Goal: Unclear

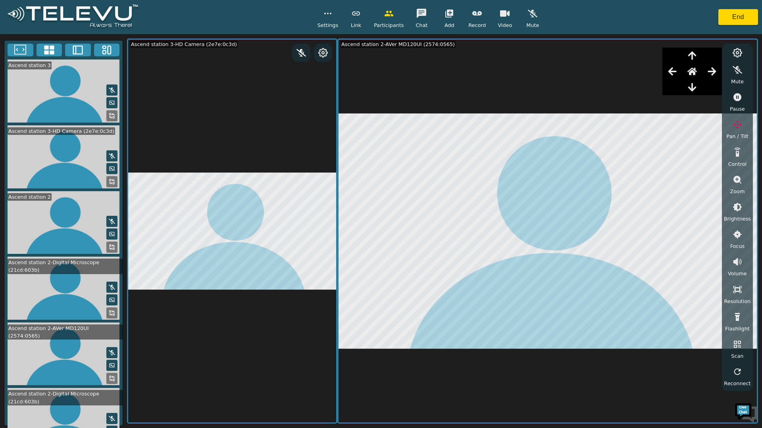
scroll to position [12, 0]
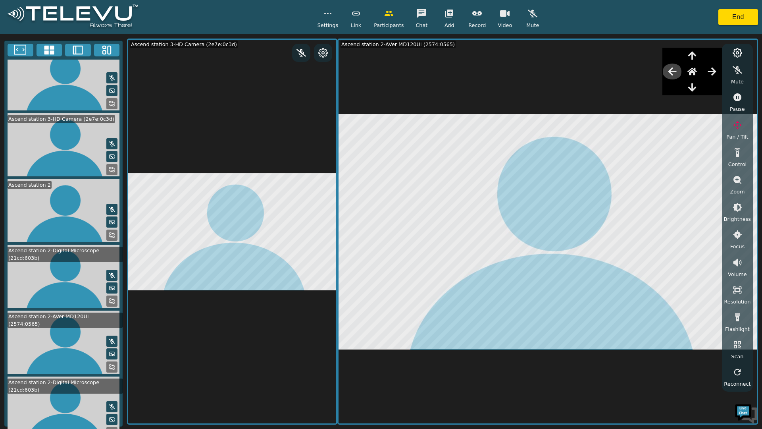
click at [677, 69] on icon "button" at bounding box center [672, 72] width 10 height 10
click at [715, 71] on icon "button" at bounding box center [712, 71] width 8 height 8
click at [183, 107] on video at bounding box center [232, 231] width 208 height 383
click at [739, 125] on icon "button" at bounding box center [737, 125] width 8 height 8
click at [741, 125] on icon "button" at bounding box center [738, 125] width 10 height 10
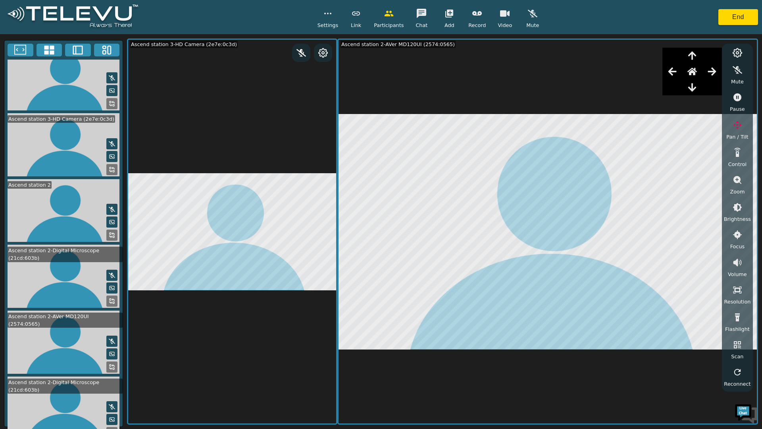
click at [696, 88] on icon "button" at bounding box center [692, 87] width 8 height 8
click at [694, 90] on icon "button" at bounding box center [692, 87] width 8 height 8
click at [696, 91] on icon "button" at bounding box center [692, 88] width 10 height 10
click at [720, 73] on button "button" at bounding box center [712, 71] width 20 height 16
click at [717, 74] on icon "button" at bounding box center [712, 72] width 10 height 10
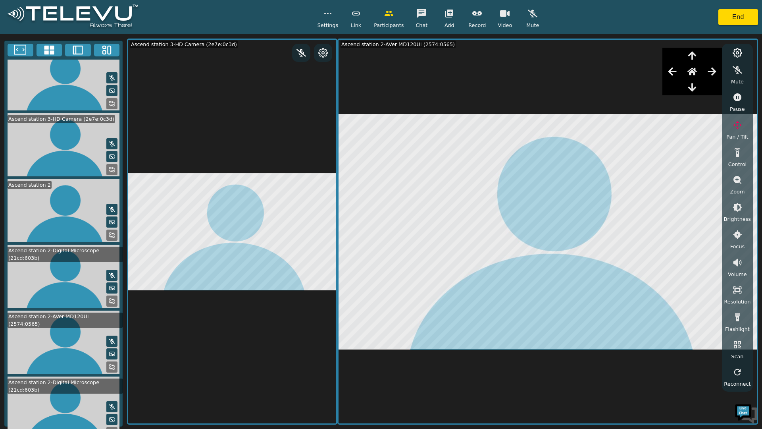
click at [716, 73] on icon "button" at bounding box center [712, 71] width 8 height 8
click at [717, 71] on icon "button" at bounding box center [712, 72] width 10 height 10
click at [717, 72] on icon "button" at bounding box center [712, 72] width 10 height 10
click at [716, 72] on icon "button" at bounding box center [712, 71] width 8 height 8
click at [721, 72] on button "button" at bounding box center [712, 71] width 20 height 16
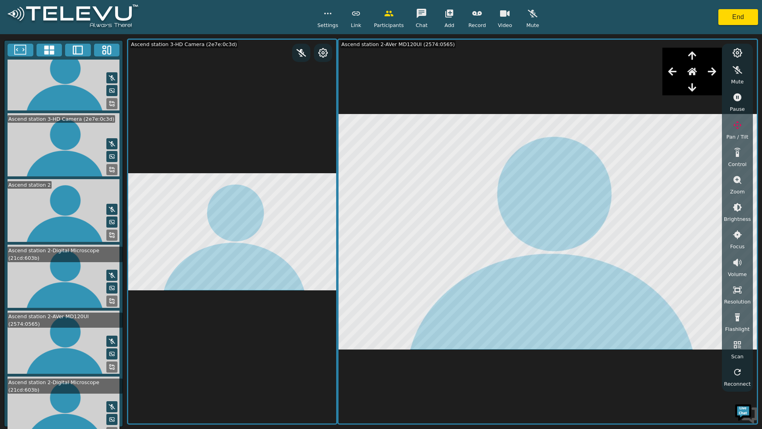
click at [721, 72] on button "button" at bounding box center [712, 71] width 20 height 16
click at [716, 73] on icon "button" at bounding box center [712, 71] width 8 height 8
click at [713, 73] on icon "button" at bounding box center [712, 72] width 10 height 10
click at [714, 73] on icon "button" at bounding box center [712, 72] width 10 height 10
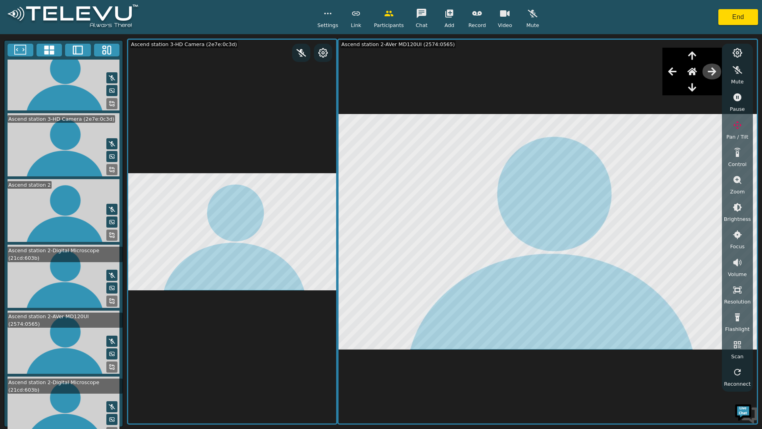
click at [714, 73] on icon "button" at bounding box center [712, 72] width 10 height 10
click at [716, 71] on icon "button" at bounding box center [712, 71] width 8 height 8
click at [716, 71] on icon "button" at bounding box center [712, 72] width 10 height 10
click at [716, 71] on icon "button" at bounding box center [712, 71] width 8 height 8
click at [717, 71] on icon "button" at bounding box center [712, 72] width 10 height 10
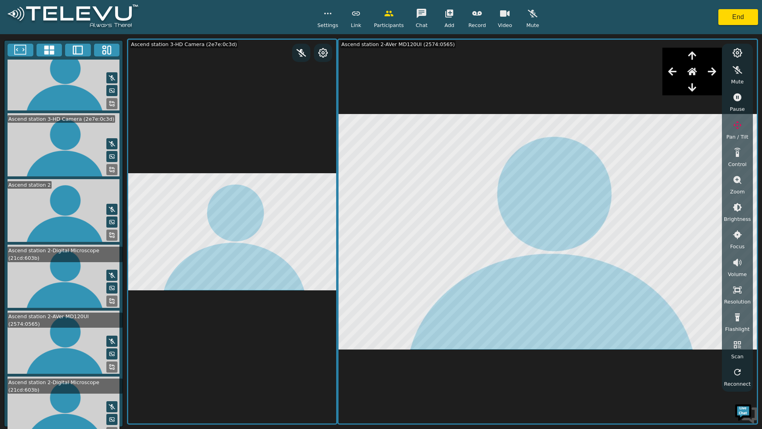
click at [716, 70] on icon "button" at bounding box center [712, 71] width 8 height 8
click at [716, 71] on icon "button" at bounding box center [712, 72] width 10 height 10
click at [716, 70] on icon "button" at bounding box center [712, 71] width 8 height 8
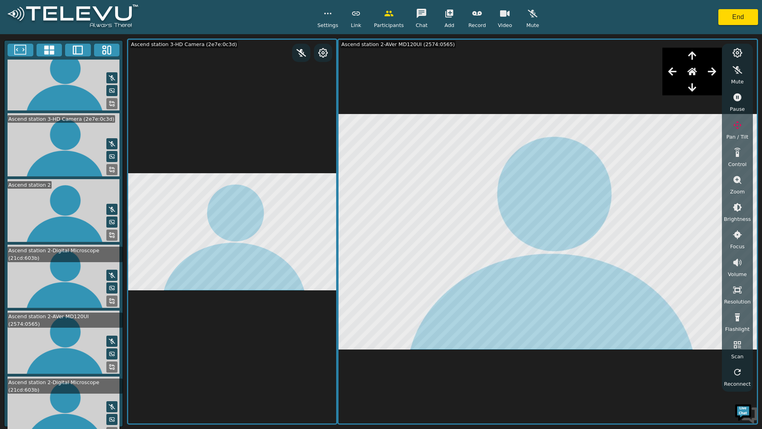
click at [676, 71] on icon "button" at bounding box center [672, 71] width 8 height 8
click at [677, 73] on icon "button" at bounding box center [672, 72] width 10 height 10
click at [676, 73] on icon "button" at bounding box center [672, 72] width 10 height 10
click at [677, 73] on icon "button" at bounding box center [672, 72] width 10 height 10
click at [676, 72] on icon "button" at bounding box center [672, 71] width 8 height 8
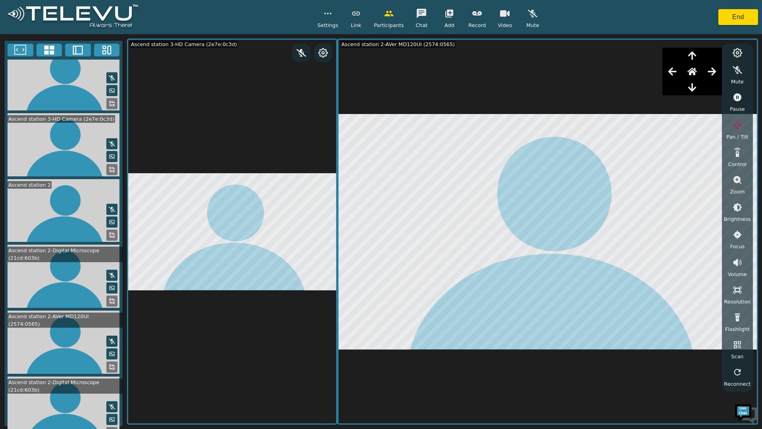
click at [676, 72] on icon "button" at bounding box center [672, 71] width 8 height 8
click at [677, 71] on icon "button" at bounding box center [672, 72] width 10 height 10
click at [677, 70] on icon "button" at bounding box center [672, 72] width 10 height 10
click at [682, 66] on button "button" at bounding box center [672, 71] width 20 height 16
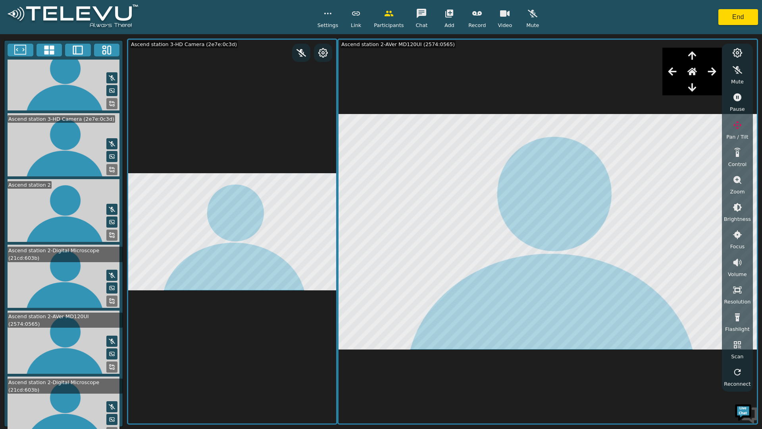
click at [682, 67] on button "button" at bounding box center [672, 71] width 20 height 16
click at [682, 69] on button "button" at bounding box center [672, 71] width 20 height 16
click at [681, 69] on button "button" at bounding box center [672, 71] width 20 height 16
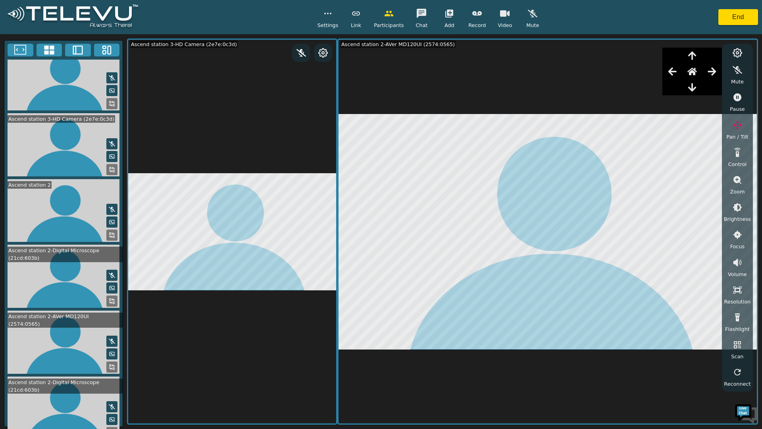
click at [681, 70] on button "button" at bounding box center [672, 71] width 20 height 16
click at [681, 69] on button "button" at bounding box center [672, 71] width 20 height 16
click at [681, 70] on button "button" at bounding box center [672, 71] width 20 height 16
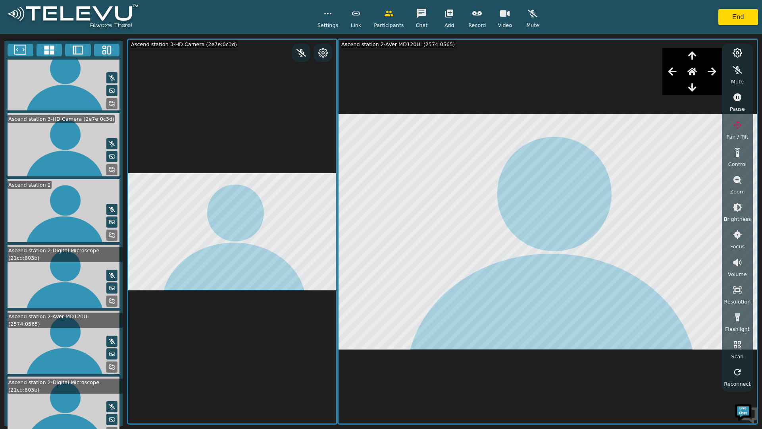
click at [681, 70] on button "button" at bounding box center [672, 71] width 20 height 16
click at [677, 70] on icon "button" at bounding box center [672, 72] width 10 height 10
click at [677, 71] on icon "button" at bounding box center [672, 72] width 10 height 10
click at [681, 73] on button "button" at bounding box center [672, 71] width 20 height 16
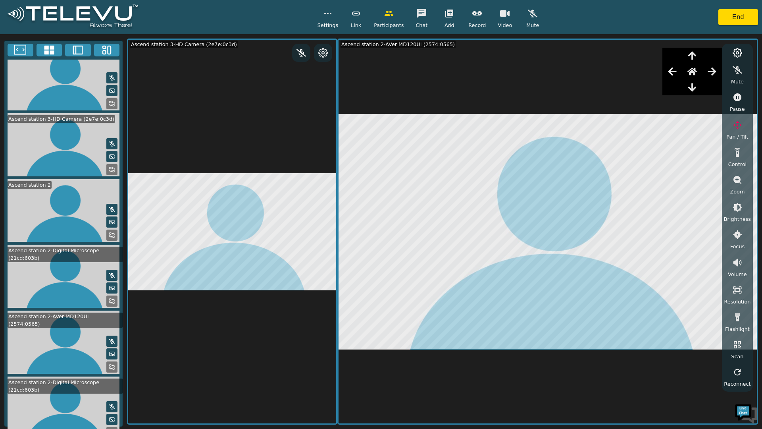
click at [681, 73] on button "button" at bounding box center [672, 71] width 20 height 16
click at [677, 73] on icon "button" at bounding box center [672, 72] width 10 height 10
click at [676, 72] on icon "button" at bounding box center [672, 71] width 8 height 8
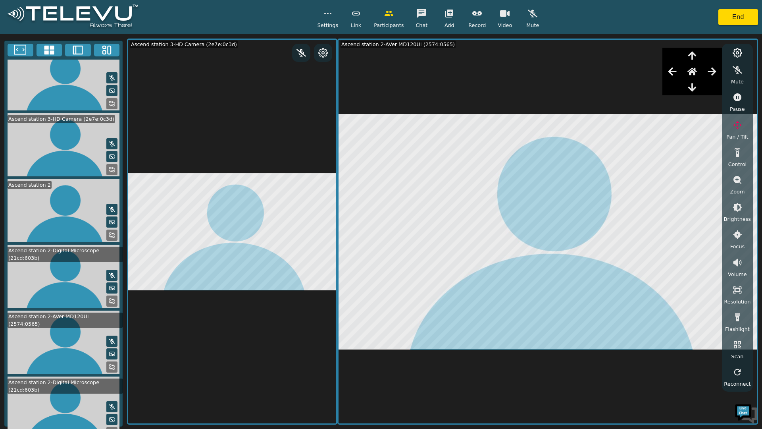
click at [676, 72] on icon "button" at bounding box center [672, 71] width 8 height 8
click at [677, 71] on icon "button" at bounding box center [672, 72] width 10 height 10
click at [677, 70] on icon "button" at bounding box center [672, 72] width 10 height 10
click at [677, 71] on icon "button" at bounding box center [672, 72] width 10 height 10
click at [677, 70] on icon "button" at bounding box center [672, 72] width 10 height 10
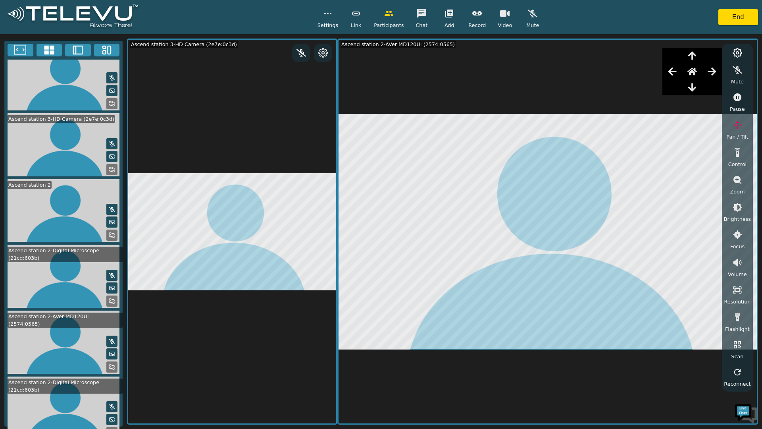
click at [677, 70] on icon "button" at bounding box center [672, 72] width 10 height 10
click at [677, 69] on icon "button" at bounding box center [672, 72] width 10 height 10
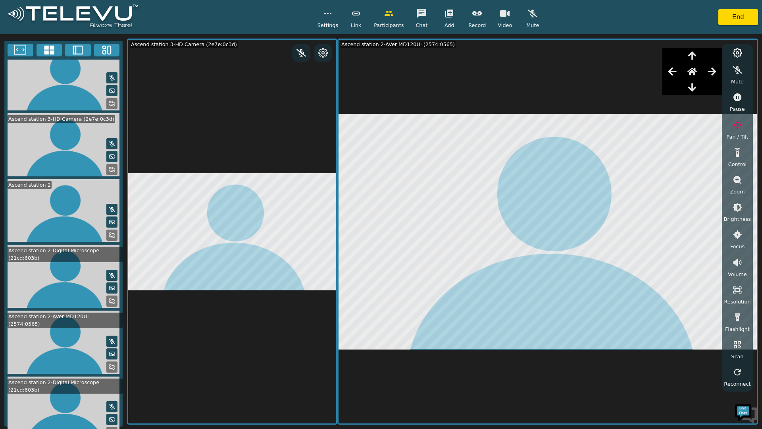
click at [696, 91] on icon "button" at bounding box center [692, 88] width 10 height 10
click at [696, 90] on icon "button" at bounding box center [692, 87] width 8 height 8
click at [696, 89] on icon "button" at bounding box center [692, 87] width 8 height 8
click at [697, 88] on icon "button" at bounding box center [692, 88] width 10 height 10
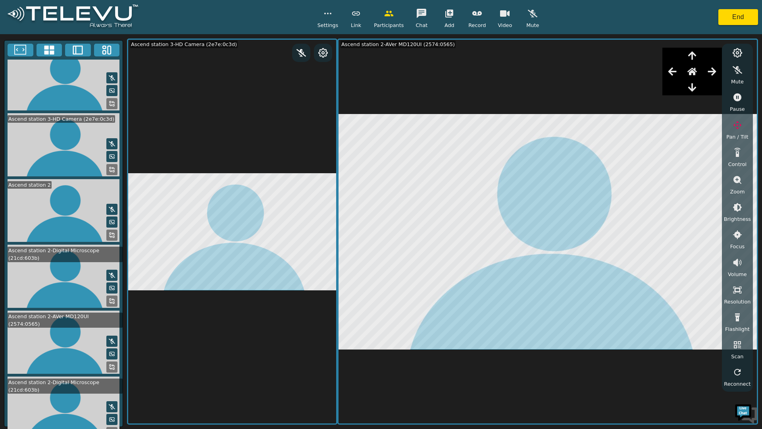
click at [696, 92] on button "button" at bounding box center [692, 87] width 20 height 16
click at [695, 93] on button "button" at bounding box center [692, 87] width 20 height 16
click at [695, 92] on button "button" at bounding box center [692, 87] width 20 height 16
click at [695, 93] on button "button" at bounding box center [692, 87] width 20 height 16
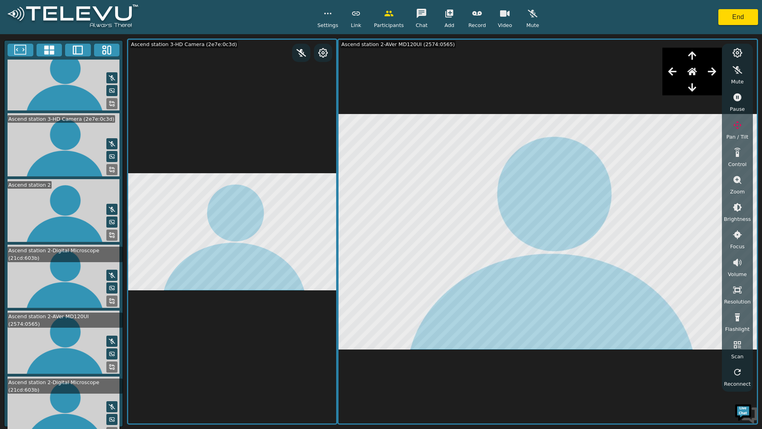
click at [737, 129] on icon "button" at bounding box center [738, 125] width 10 height 10
click at [741, 179] on icon "button" at bounding box center [737, 180] width 8 height 8
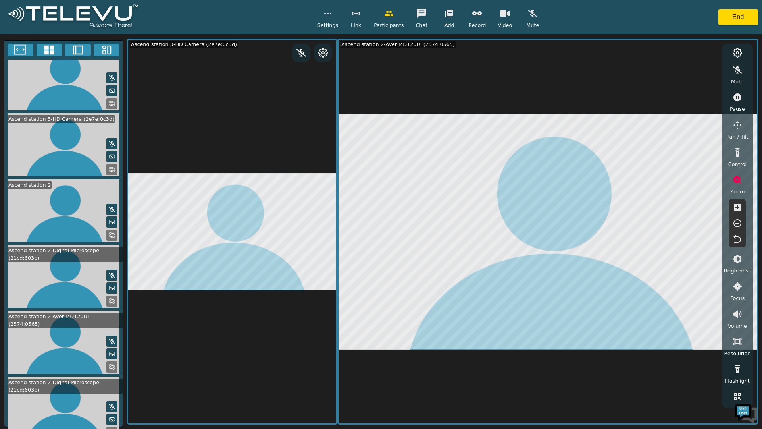
click at [739, 180] on icon "button" at bounding box center [737, 180] width 8 height 8
click at [739, 180] on icon "button" at bounding box center [738, 180] width 10 height 10
click at [742, 208] on icon "button" at bounding box center [738, 207] width 10 height 10
click at [740, 208] on icon "button" at bounding box center [737, 207] width 7 height 7
click at [740, 209] on icon "button" at bounding box center [737, 207] width 7 height 7
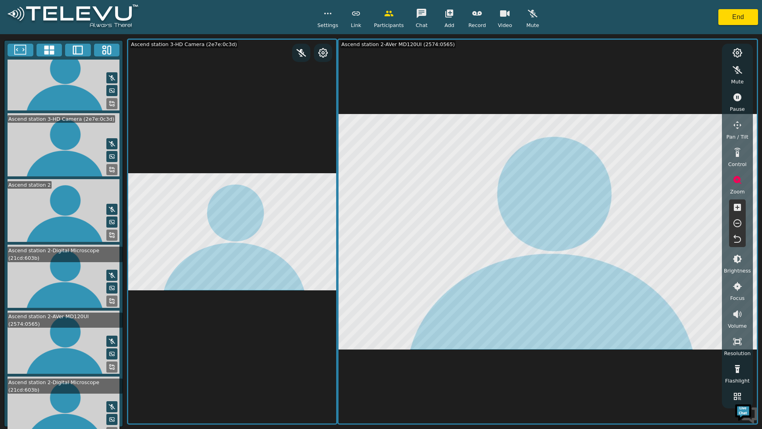
click at [739, 209] on icon "button" at bounding box center [737, 207] width 7 height 7
click at [737, 210] on icon "button" at bounding box center [737, 207] width 7 height 7
click at [737, 212] on button "button" at bounding box center [737, 207] width 20 height 16
click at [737, 213] on button "button" at bounding box center [737, 207] width 20 height 16
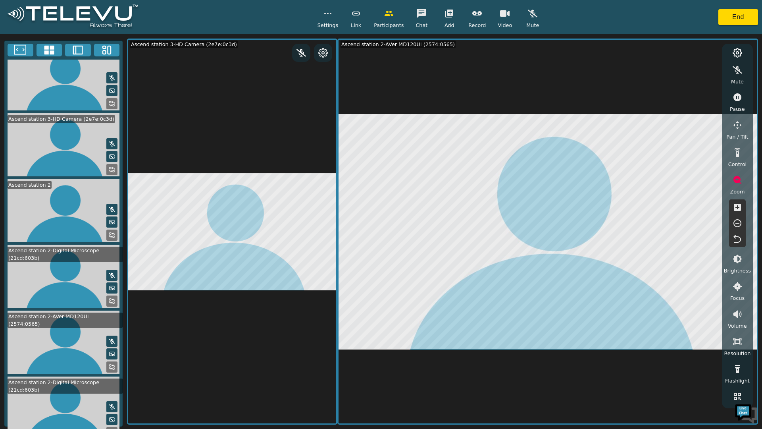
click at [737, 213] on button "button" at bounding box center [737, 207] width 20 height 16
click at [737, 215] on button "button" at bounding box center [737, 223] width 20 height 16
click at [737, 211] on icon "button" at bounding box center [738, 207] width 10 height 10
click at [737, 210] on icon "button" at bounding box center [737, 207] width 7 height 7
click at [739, 208] on icon "button" at bounding box center [737, 207] width 7 height 7
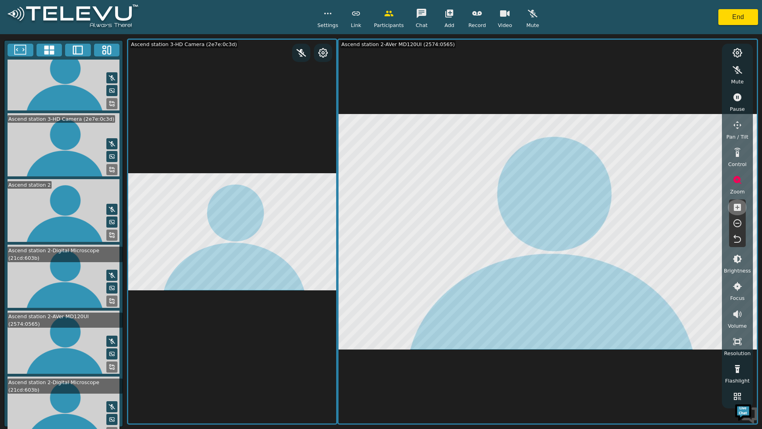
click at [737, 208] on icon "button" at bounding box center [738, 207] width 10 height 10
click at [737, 209] on icon "button" at bounding box center [738, 207] width 10 height 10
click at [737, 210] on icon "button" at bounding box center [737, 207] width 7 height 7
click at [737, 209] on icon "button" at bounding box center [738, 207] width 10 height 10
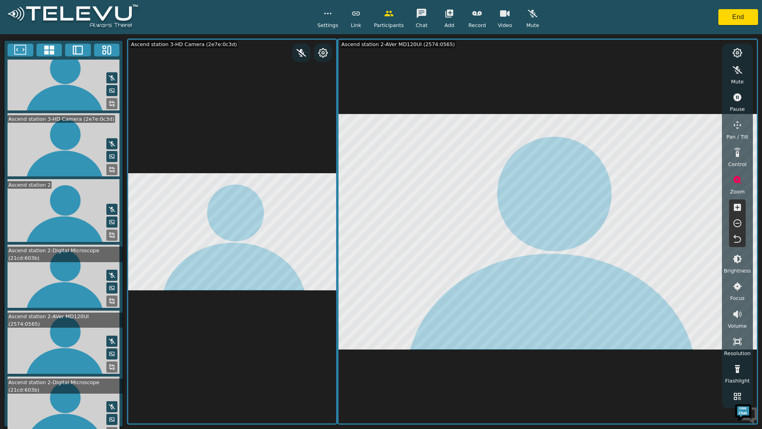
click at [737, 209] on icon "button" at bounding box center [737, 207] width 7 height 7
click at [736, 210] on icon "button" at bounding box center [737, 207] width 7 height 7
click at [737, 208] on icon "button" at bounding box center [738, 207] width 10 height 10
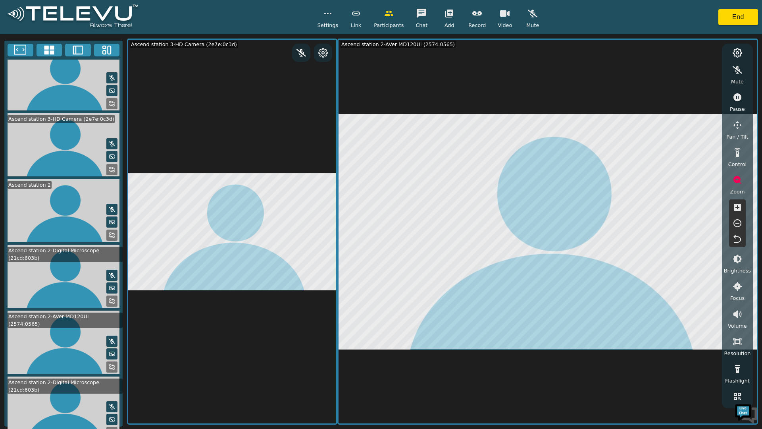
click at [737, 208] on icon "button" at bounding box center [738, 207] width 10 height 10
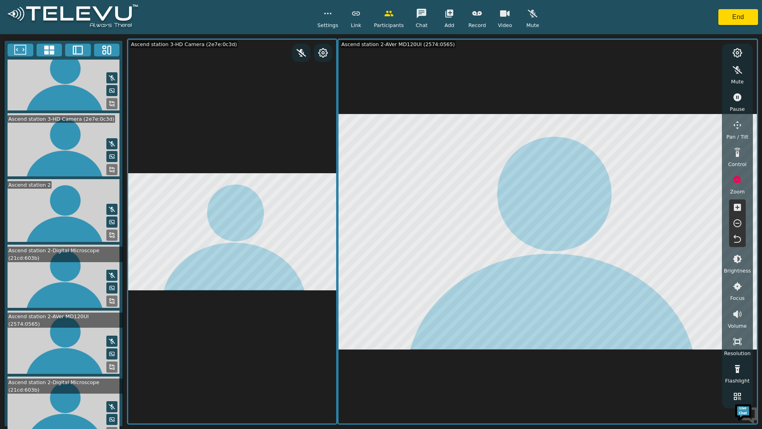
click at [740, 207] on icon "button" at bounding box center [737, 207] width 7 height 7
click at [738, 207] on icon "button" at bounding box center [737, 207] width 7 height 7
click at [739, 207] on icon "button" at bounding box center [737, 207] width 7 height 7
click at [738, 207] on icon "button" at bounding box center [738, 207] width 10 height 10
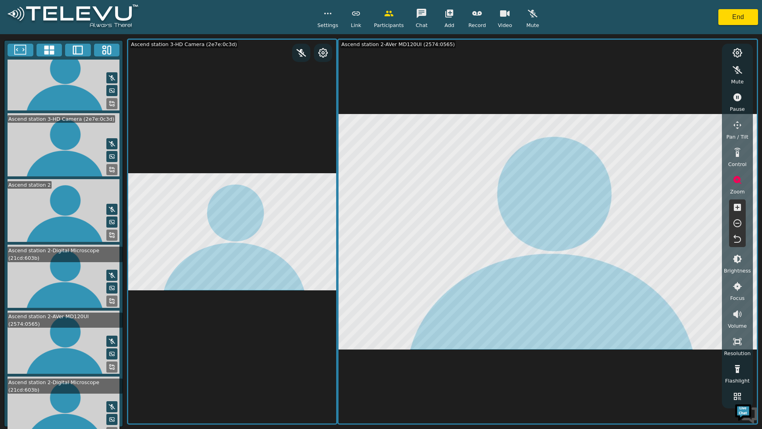
click at [738, 207] on icon "button" at bounding box center [738, 207] width 10 height 10
click at [737, 207] on icon "button" at bounding box center [738, 207] width 10 height 10
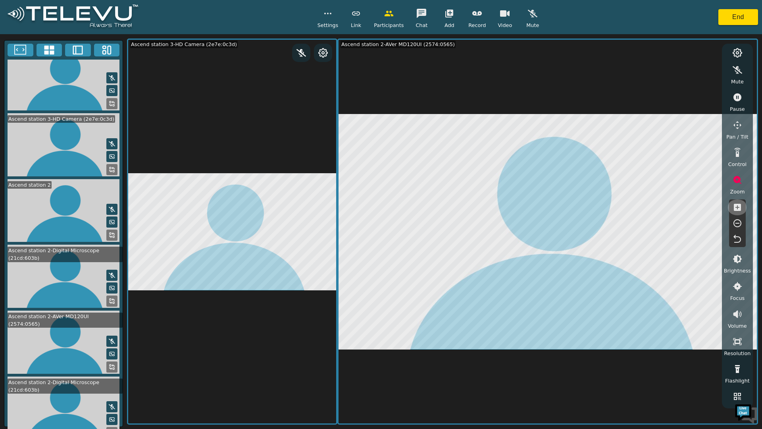
click at [737, 207] on icon "button" at bounding box center [738, 207] width 10 height 10
click at [740, 210] on icon "button" at bounding box center [737, 207] width 7 height 7
click at [739, 210] on icon "button" at bounding box center [737, 207] width 7 height 7
click at [740, 239] on icon "button" at bounding box center [737, 239] width 8 height 8
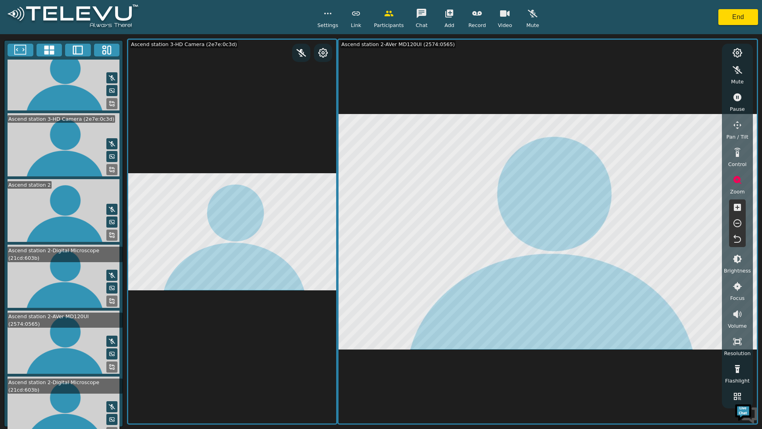
click at [739, 179] on icon "button" at bounding box center [737, 180] width 8 height 8
